Goal: Task Accomplishment & Management: Complete application form

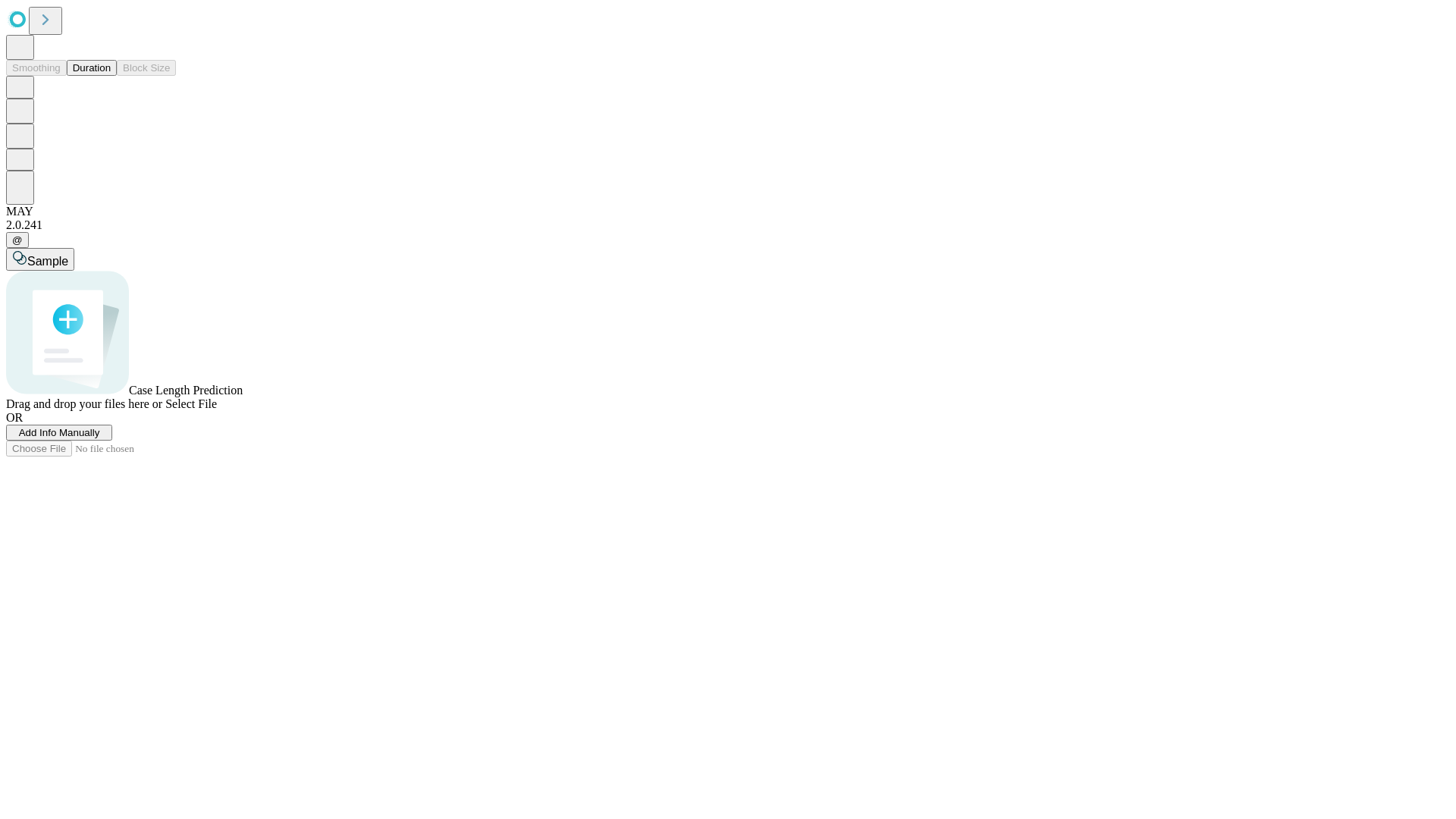
click at [111, 76] on button "Duration" at bounding box center [91, 68] width 50 height 16
click at [100, 438] on span "Add Info Manually" at bounding box center [59, 432] width 81 height 11
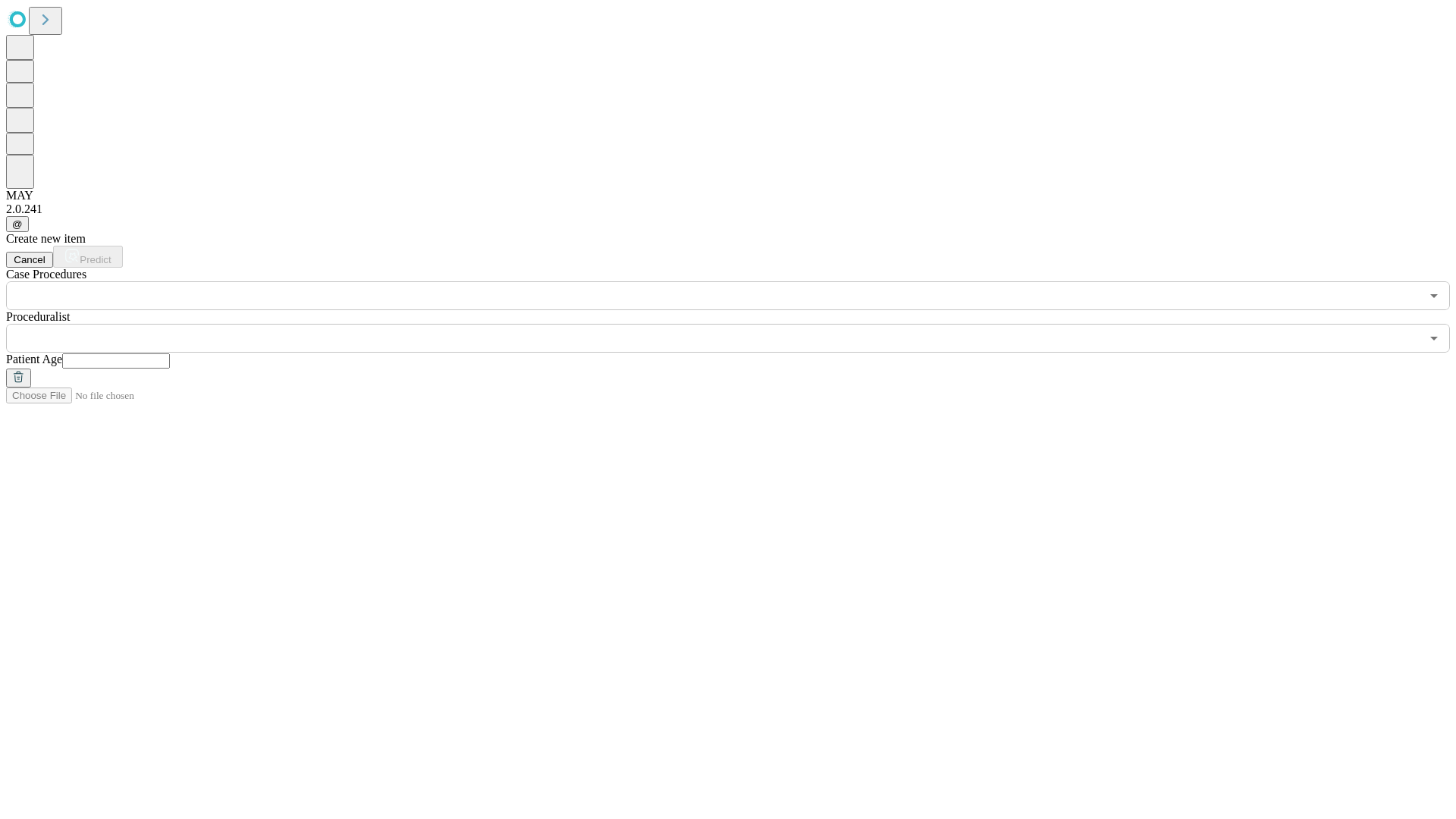
click at [170, 353] on input "text" at bounding box center [116, 360] width 108 height 15
type input "**"
click at [739, 323] on input "text" at bounding box center [713, 337] width 1414 height 29
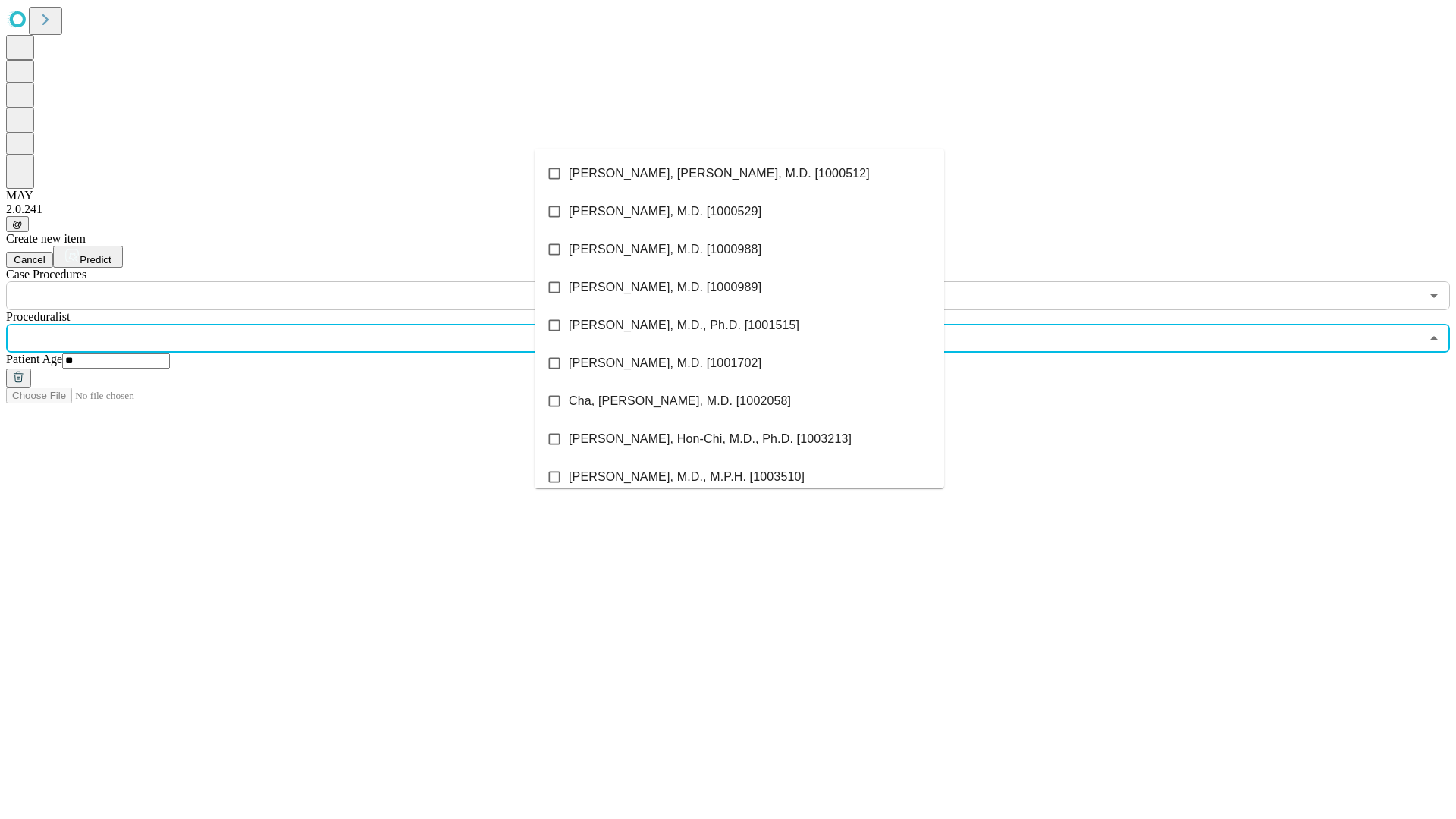
click at [739, 174] on li "[PERSON_NAME], [PERSON_NAME], M.D. [1000512]" at bounding box center [739, 173] width 410 height 38
